Goal: Task Accomplishment & Management: Manage account settings

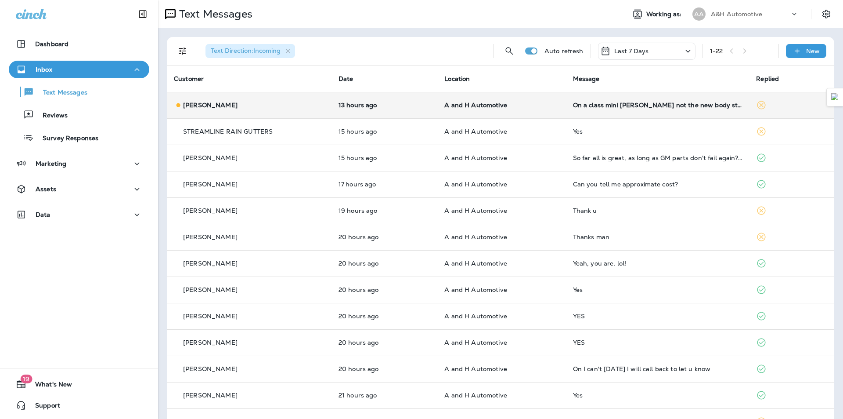
click at [548, 106] on p "A and H Automotive" at bounding box center [501, 104] width 114 height 7
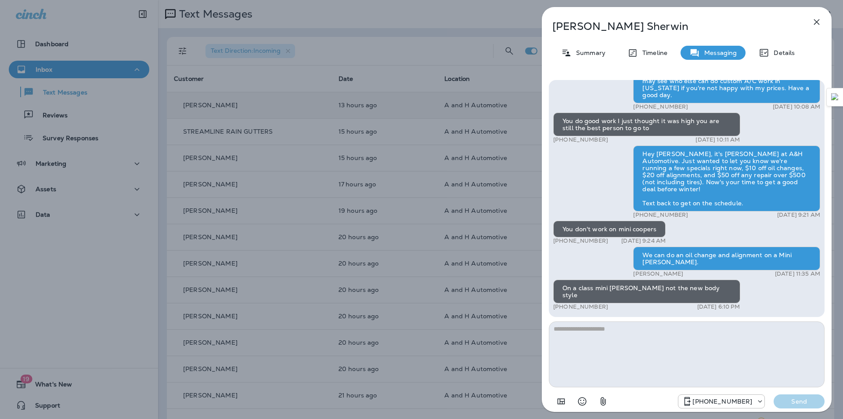
click at [702, 248] on div "Hi [PERSON_NAME], this is [PERSON_NAME] from A&H Automotive. Let's get your rea…" at bounding box center [686, 57] width 267 height 509
click at [605, 30] on p "[PERSON_NAME]" at bounding box center [672, 26] width 240 height 12
copy div "[PERSON_NAME]"
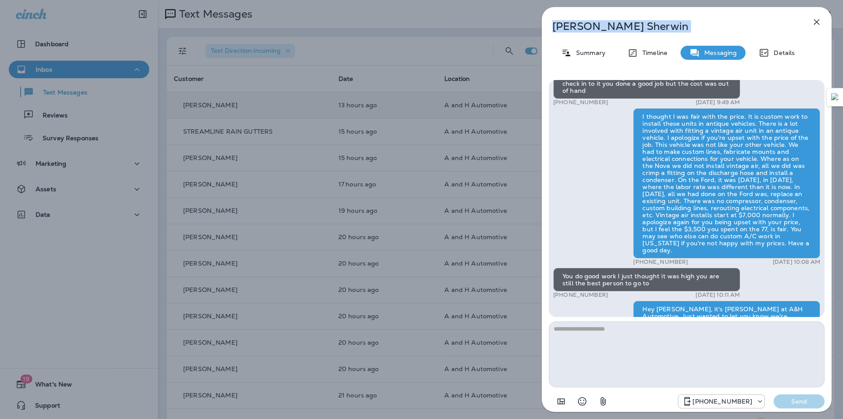
scroll to position [-246, 0]
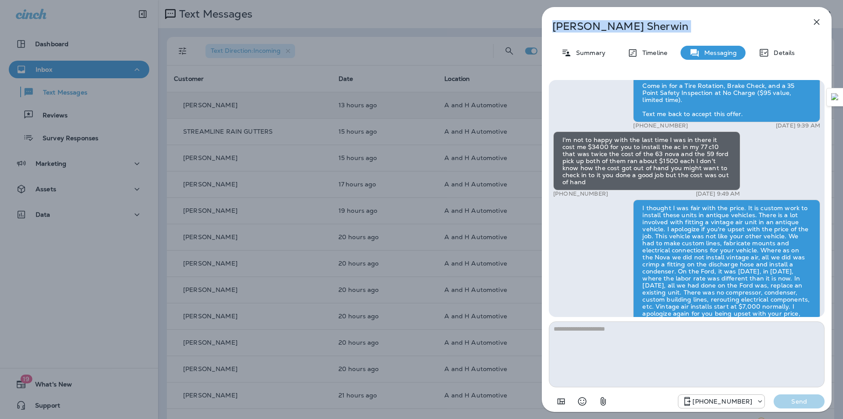
click at [774, 32] on p "[PERSON_NAME]" at bounding box center [672, 26] width 240 height 12
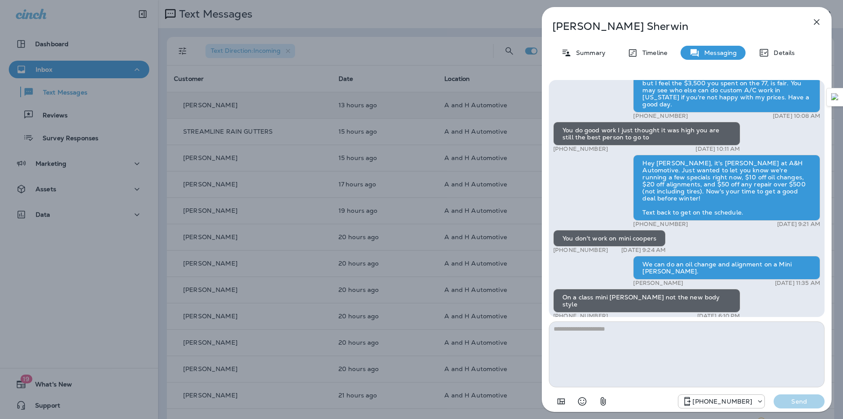
scroll to position [0, 0]
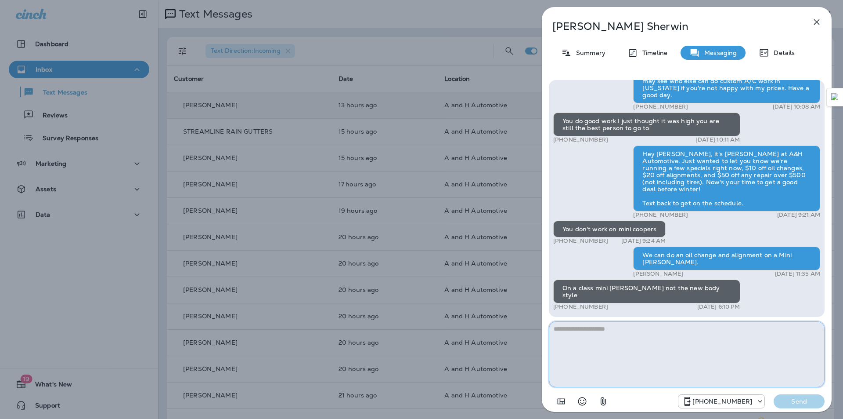
click at [617, 357] on textarea at bounding box center [687, 354] width 276 height 66
click at [815, 19] on icon "button" at bounding box center [817, 22] width 6 height 6
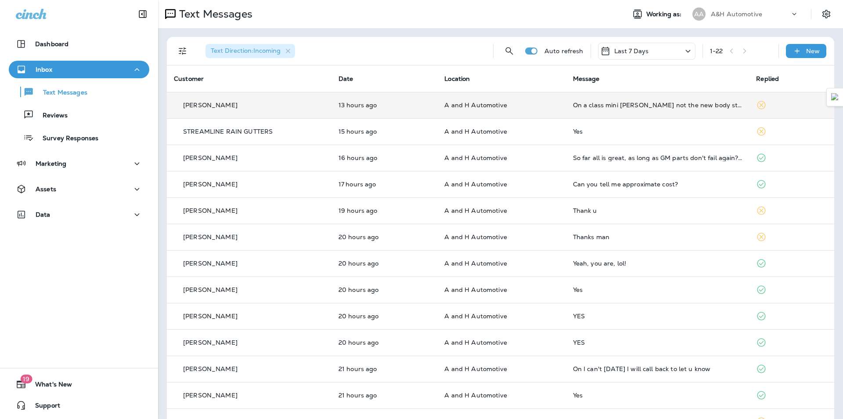
click at [584, 106] on div "On a class mini [PERSON_NAME] not the new body style" at bounding box center [658, 104] width 170 height 7
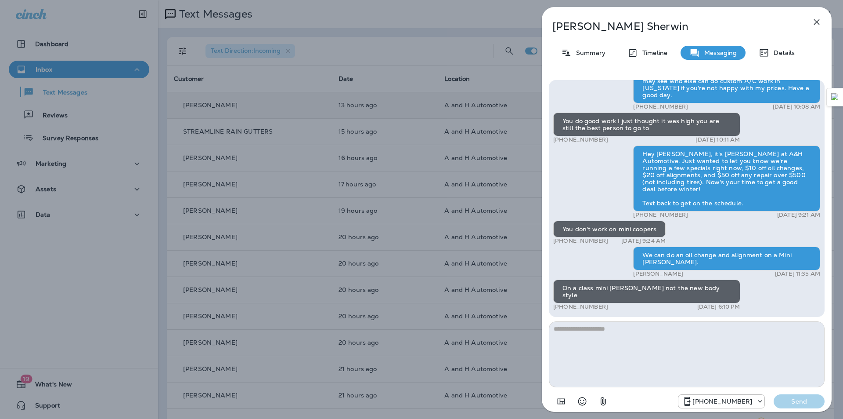
click at [814, 24] on icon "button" at bounding box center [817, 22] width 11 height 11
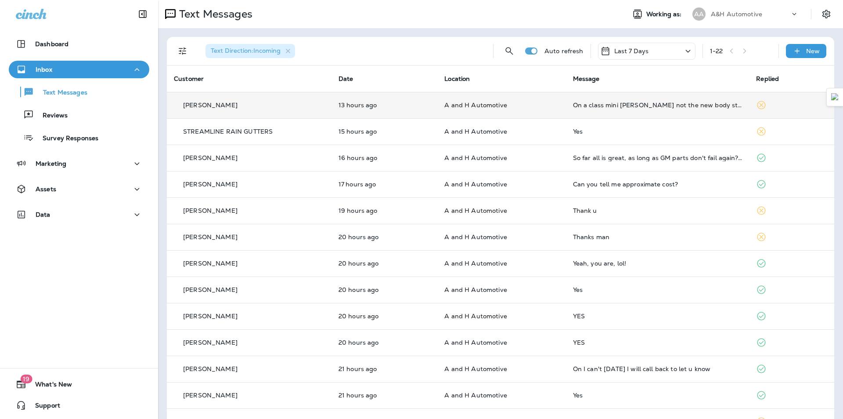
click at [388, 93] on td "13 hours ago" at bounding box center [385, 105] width 106 height 26
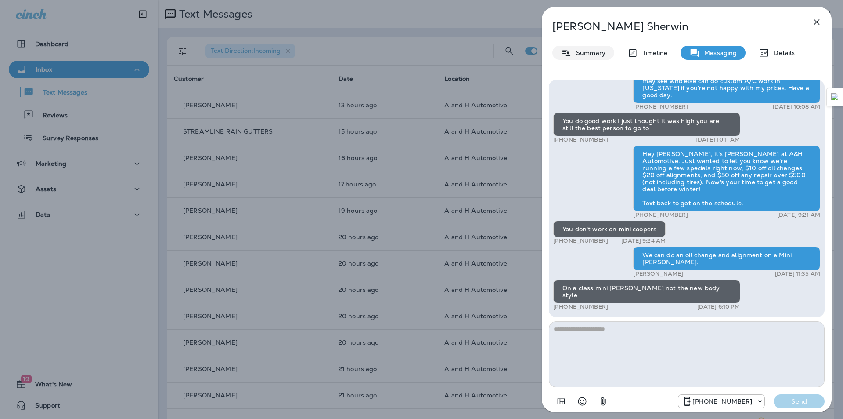
click at [581, 51] on p "Summary" at bounding box center [589, 52] width 34 height 7
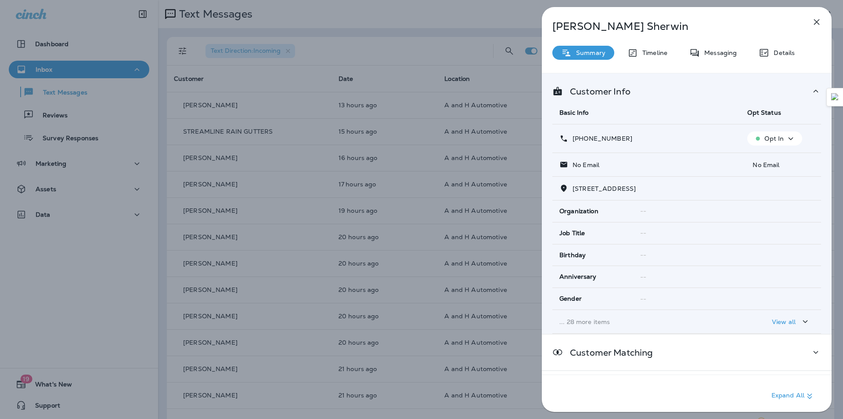
click at [755, 141] on icon "button" at bounding box center [758, 138] width 9 height 9
click at [762, 162] on p "Opt out" at bounding box center [770, 159] width 24 height 7
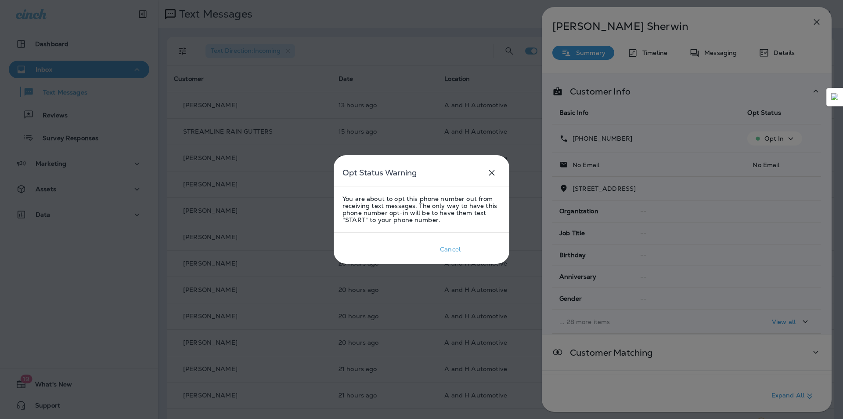
click at [486, 250] on div "Confirm" at bounding box center [483, 248] width 24 height 7
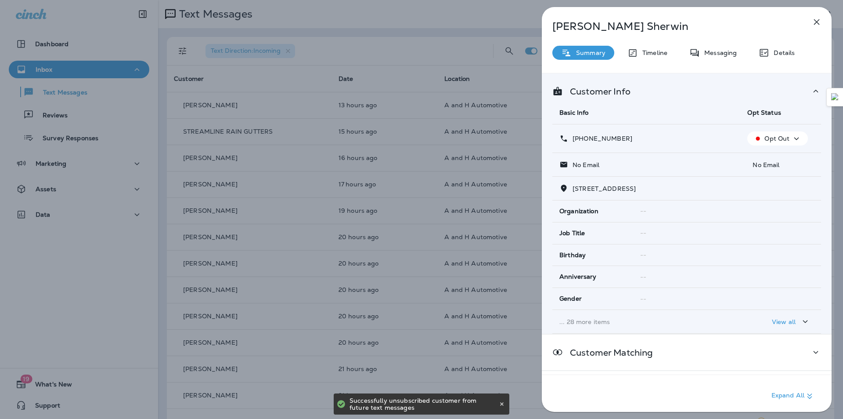
click at [821, 21] on icon "button" at bounding box center [817, 22] width 11 height 11
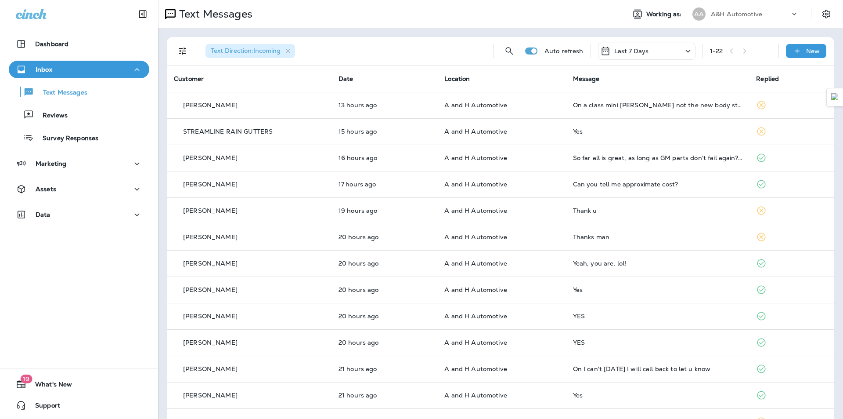
click at [518, 9] on div "Text Messages" at bounding box center [388, 14] width 460 height 18
